Goal: Task Accomplishment & Management: Manage account settings

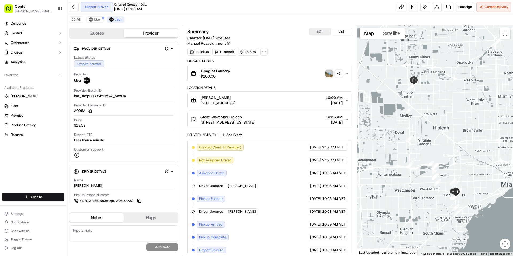
click at [97, 20] on span "Uber" at bounding box center [97, 19] width 7 height 4
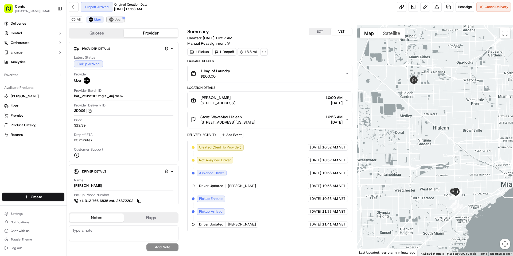
click at [110, 20] on img at bounding box center [111, 19] width 4 height 4
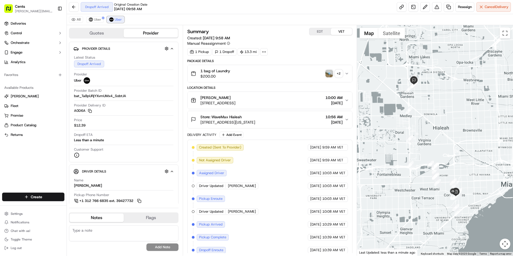
scroll to position [18, 0]
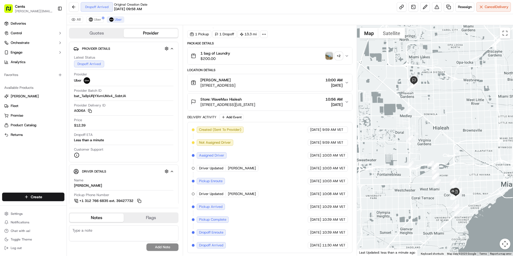
click at [329, 57] on img "button" at bounding box center [329, 55] width 7 height 7
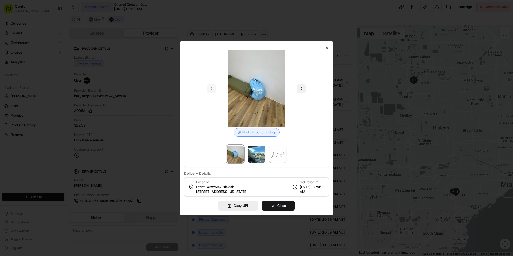
click at [304, 91] on button at bounding box center [301, 88] width 9 height 9
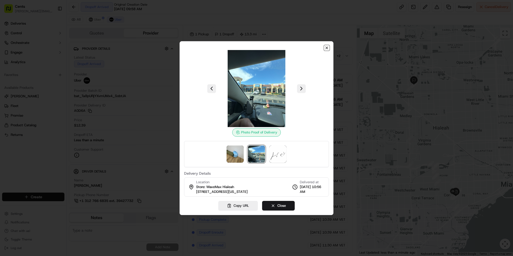
click at [326, 46] on icon "button" at bounding box center [327, 48] width 4 height 4
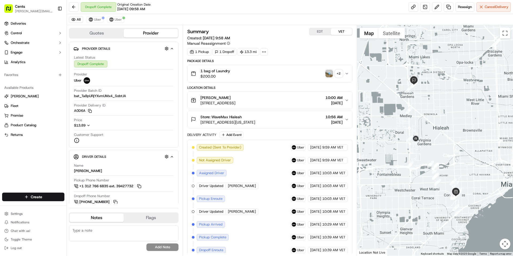
click at [327, 73] on img "button" at bounding box center [329, 73] width 7 height 7
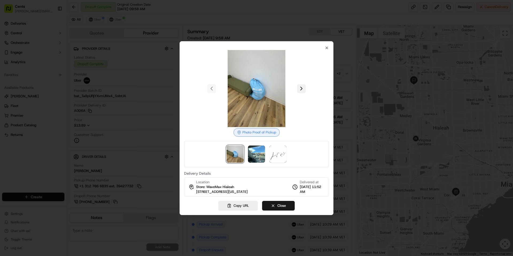
click at [301, 85] on button at bounding box center [301, 88] width 9 height 9
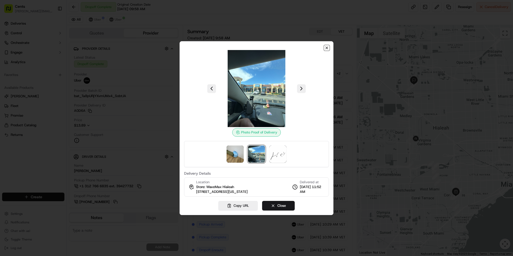
click at [327, 46] on icon "button" at bounding box center [327, 48] width 4 height 4
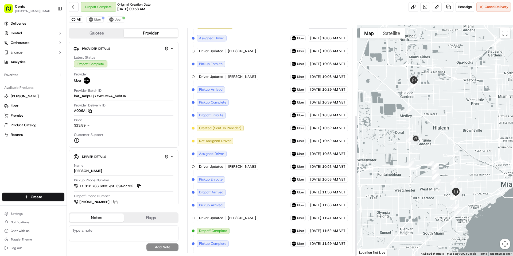
scroll to position [146, 0]
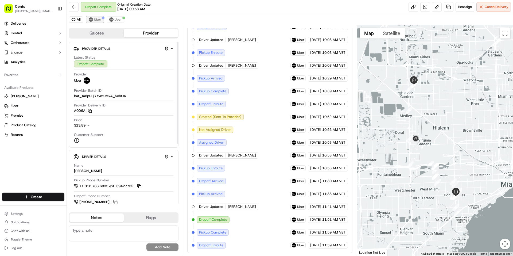
click at [97, 19] on span "Uber" at bounding box center [97, 19] width 7 height 4
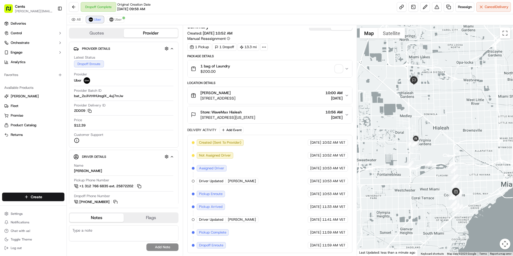
scroll to position [5, 0]
click at [486, 11] on button "Cancel Delivery" at bounding box center [494, 7] width 34 height 10
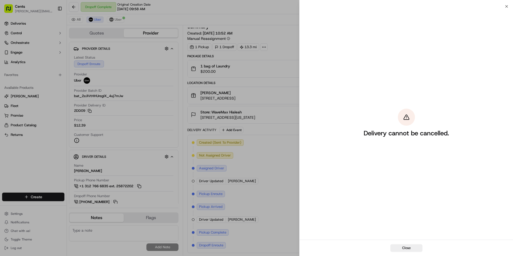
click at [407, 254] on div "Close" at bounding box center [407, 248] width 214 height 16
click at [410, 251] on button "Close" at bounding box center [407, 247] width 32 height 7
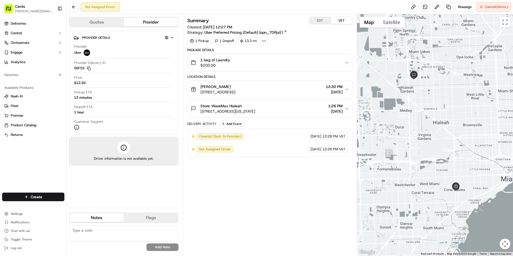
click at [270, 190] on div "Summary EDT VET Created: 09/15/2025 12:27 PM Strategy: Uber Preferred Pricing (…" at bounding box center [269, 135] width 165 height 236
click at [409, 4] on link at bounding box center [414, 7] width 10 height 10
